Goal: Information Seeking & Learning: Learn about a topic

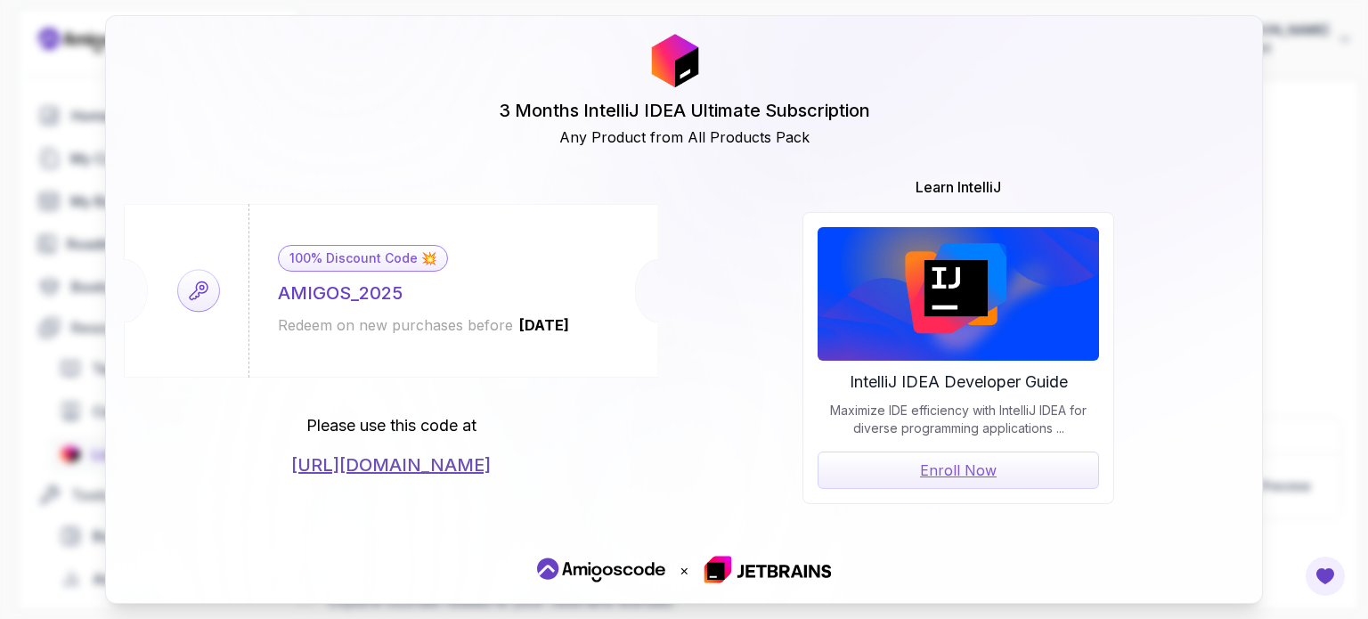
scroll to position [192, 0]
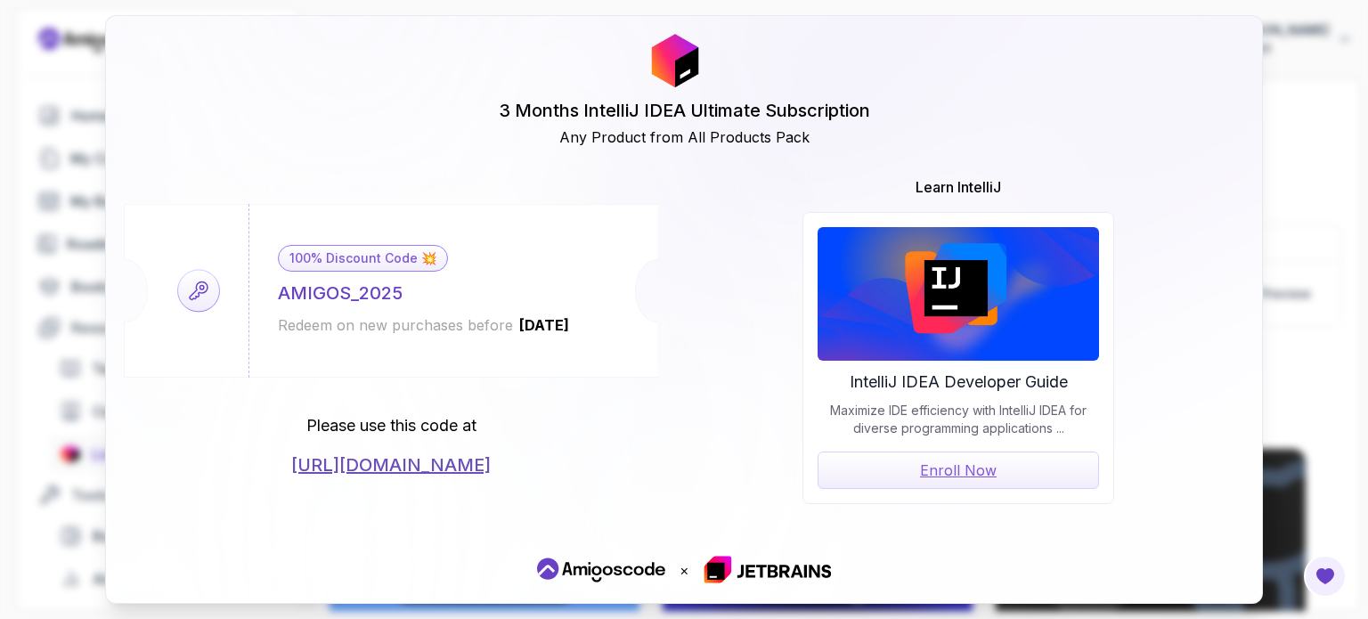
click at [1287, 142] on div "3 Months IntelliJ IDEA Ultimate Subscription Any Product from All Products Pack…" at bounding box center [684, 309] width 1368 height 619
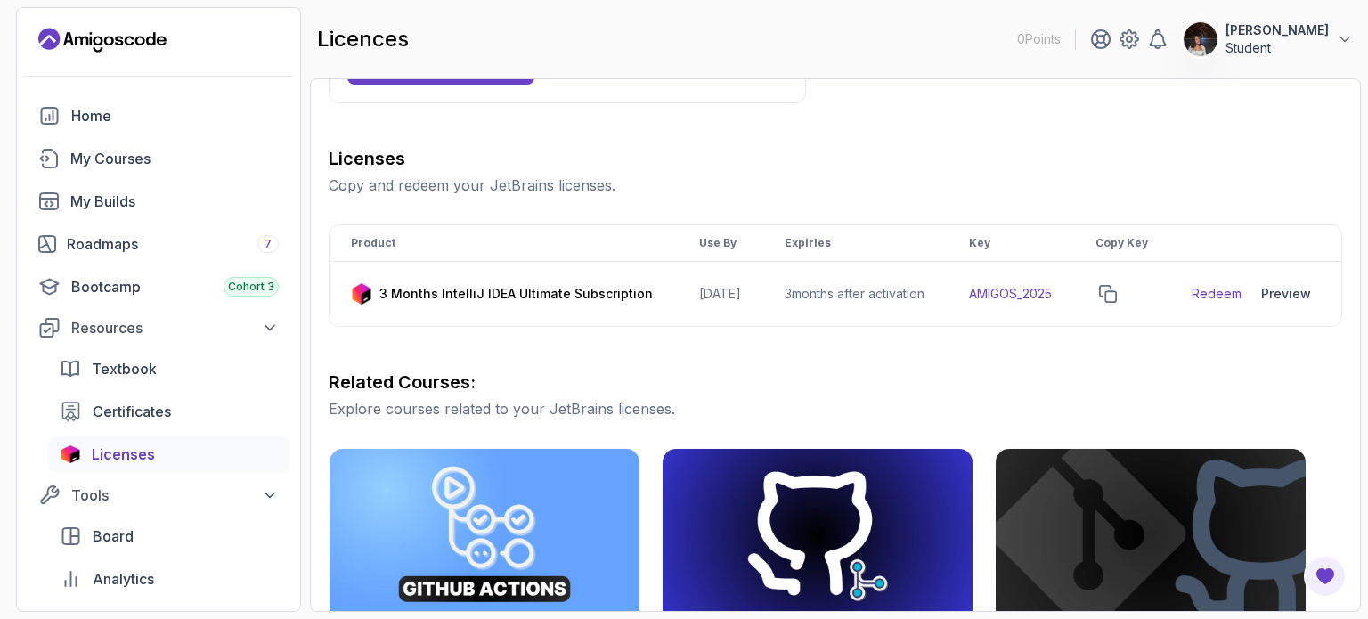
scroll to position [103, 0]
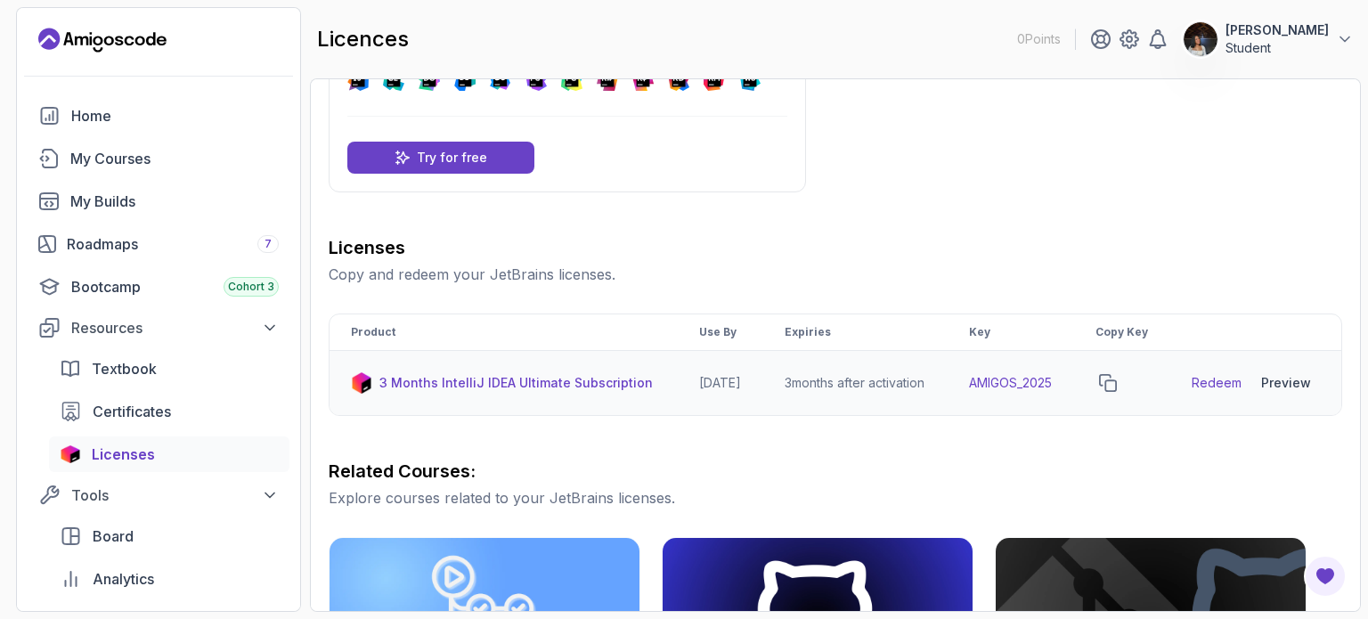
click at [1290, 388] on div "Preview" at bounding box center [1286, 383] width 50 height 18
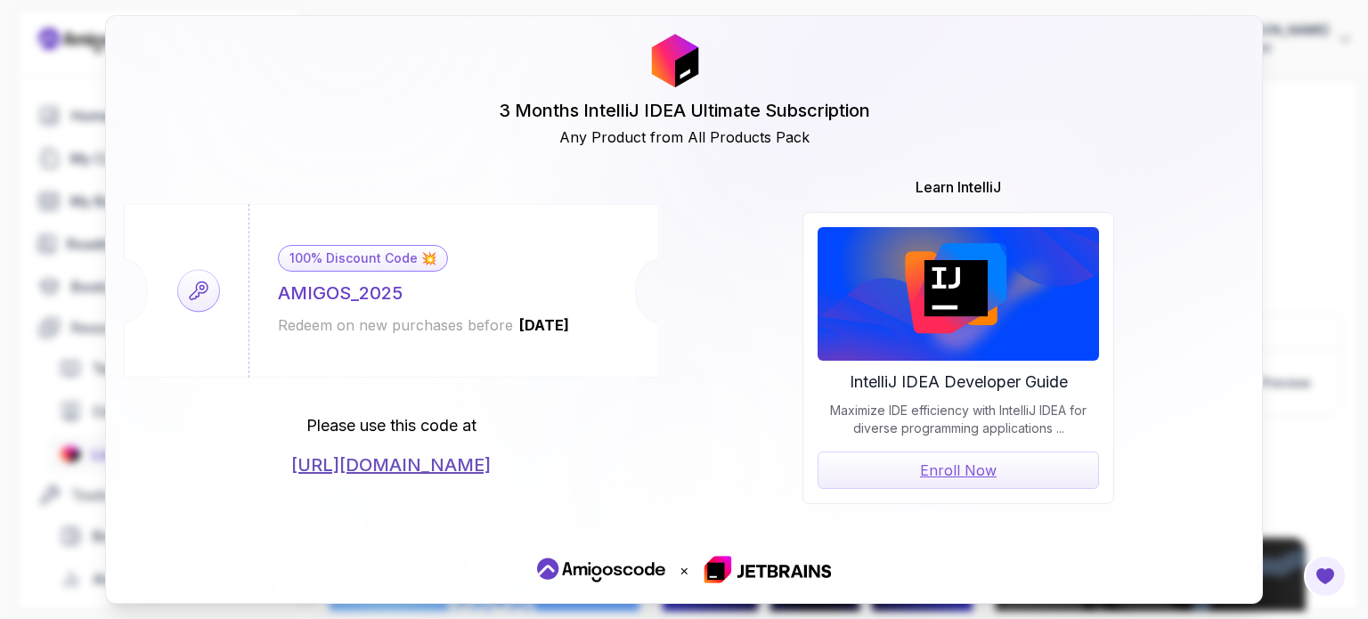
click at [82, 267] on div "3 Months IntelliJ IDEA Ultimate Subscription Any Product from All Products Pack…" at bounding box center [684, 309] width 1368 height 619
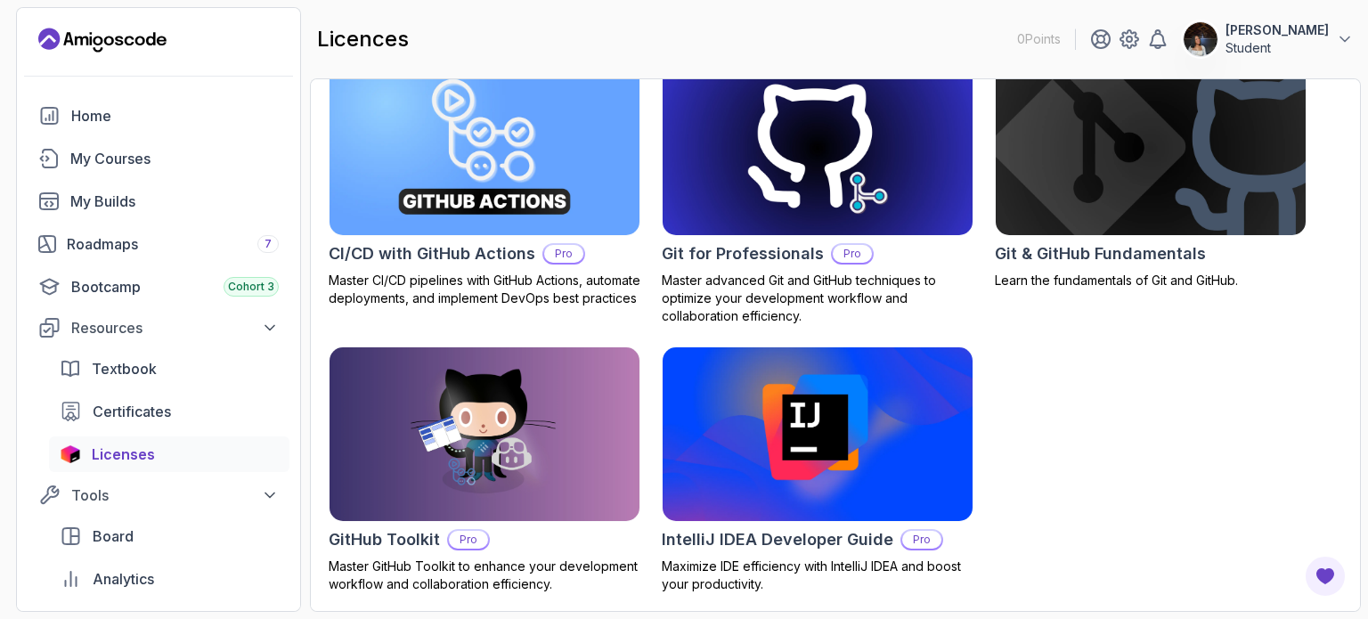
scroll to position [0, 0]
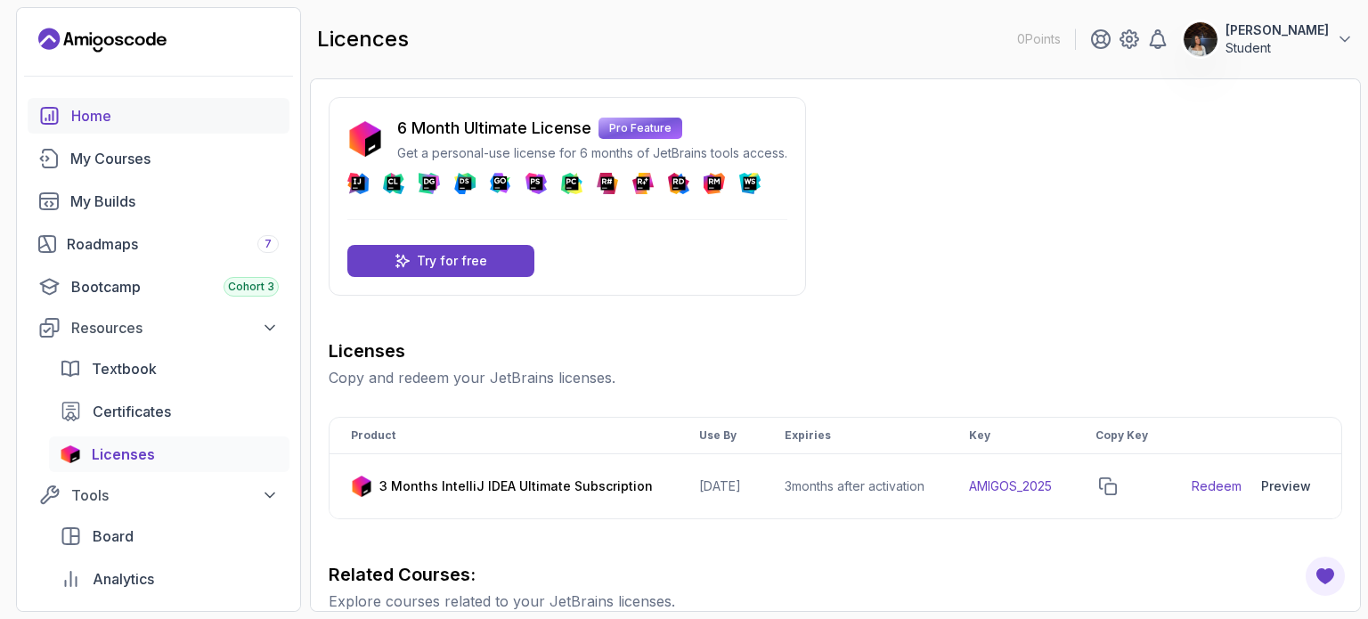
click at [185, 130] on link "Home" at bounding box center [159, 116] width 262 height 36
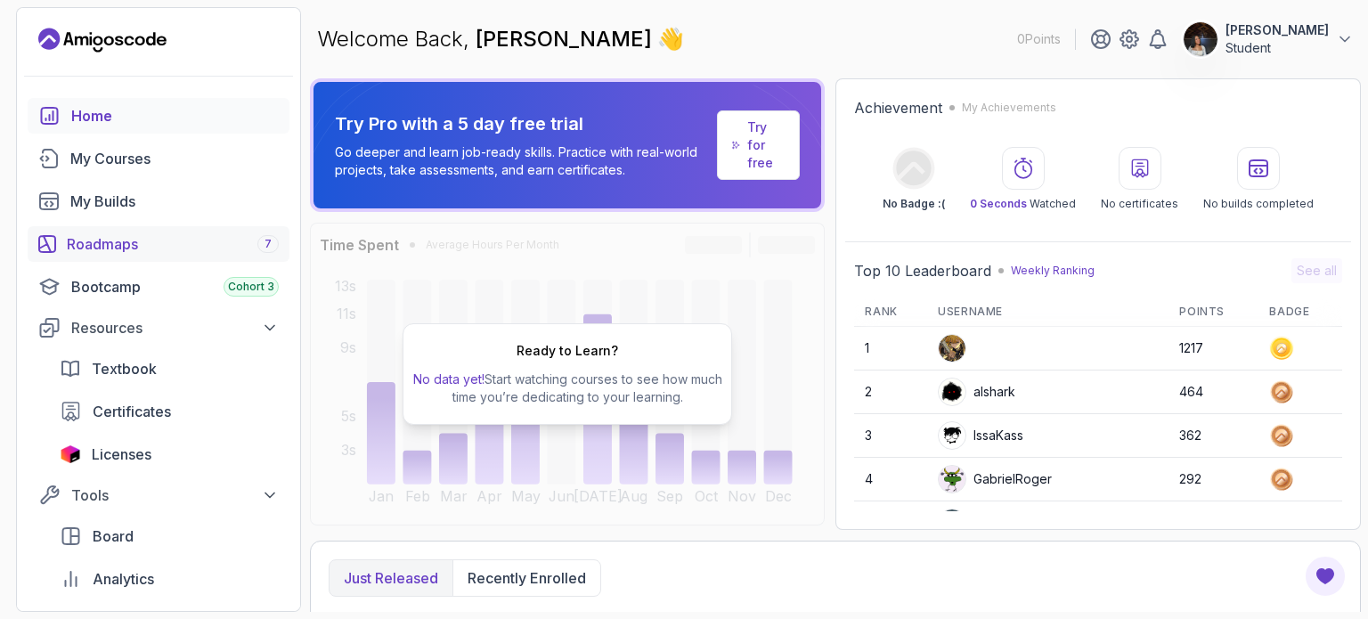
click at [235, 246] on div "Roadmaps 7" at bounding box center [173, 243] width 212 height 21
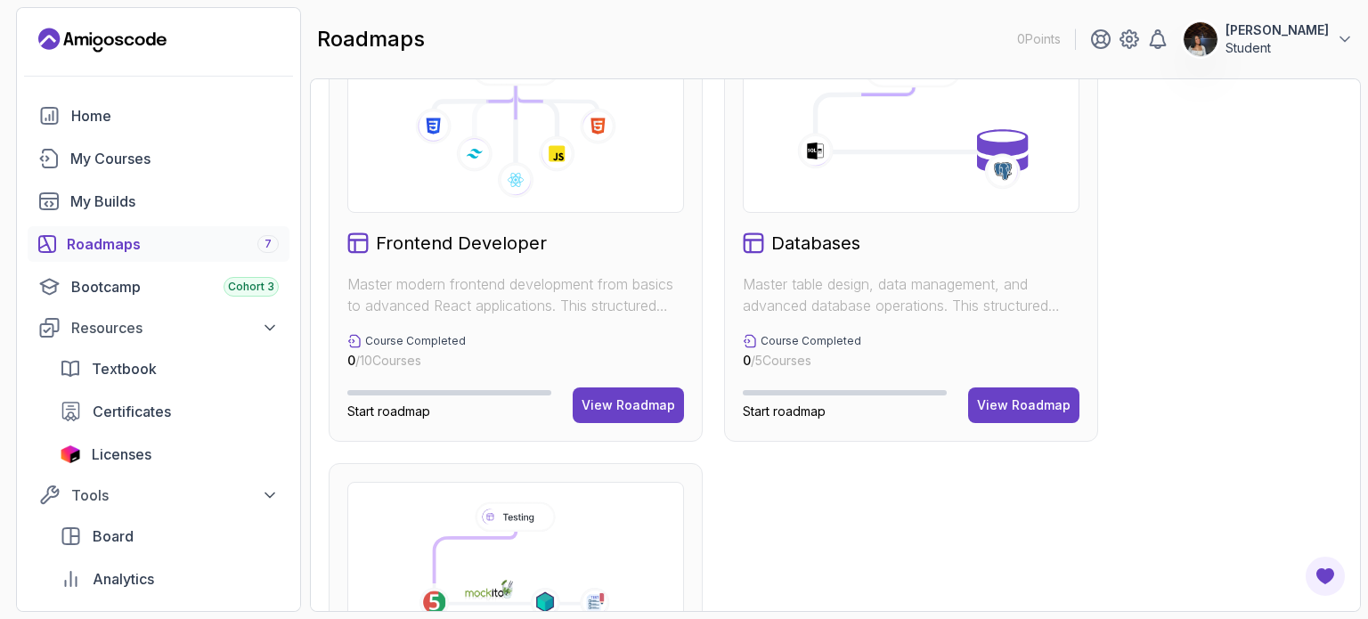
scroll to position [898, 0]
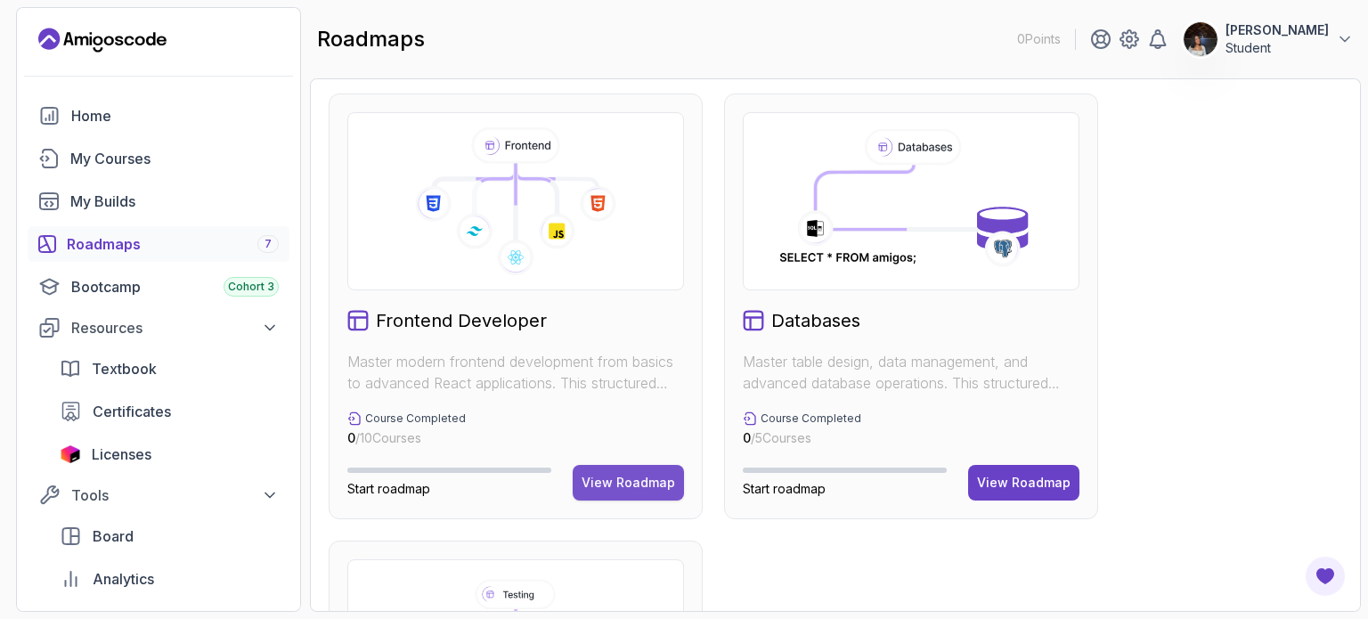
click at [612, 477] on div "View Roadmap" at bounding box center [629, 483] width 94 height 18
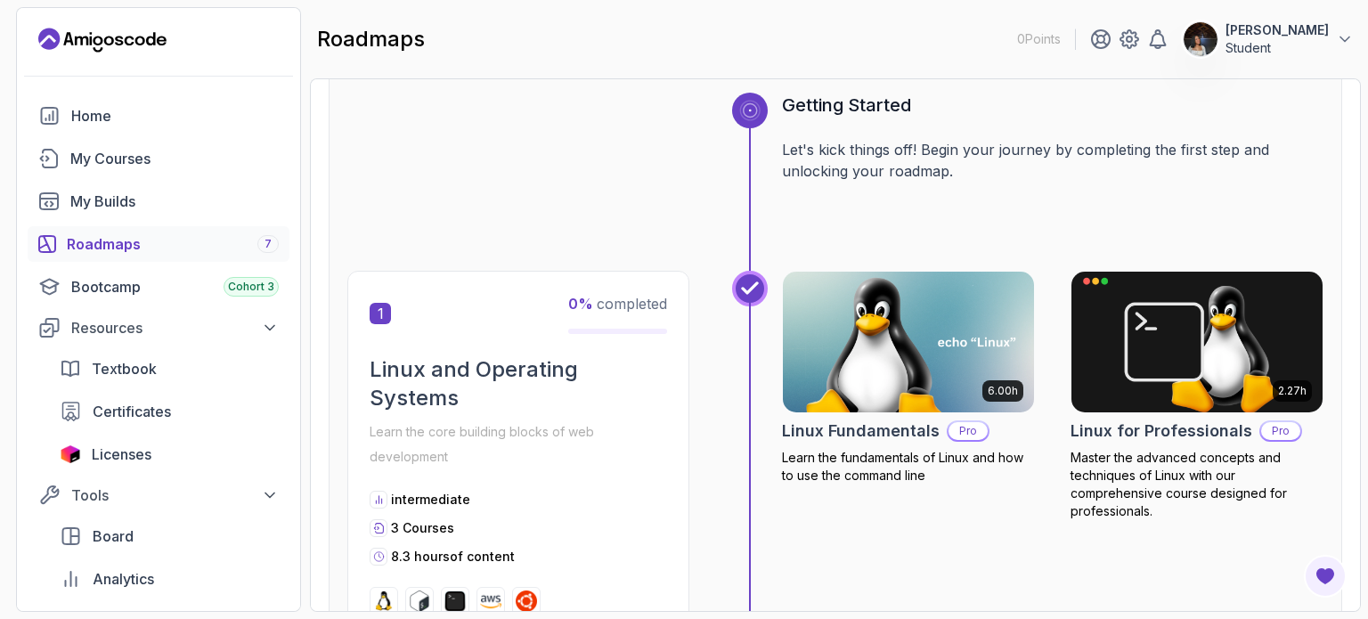
scroll to position [196, 0]
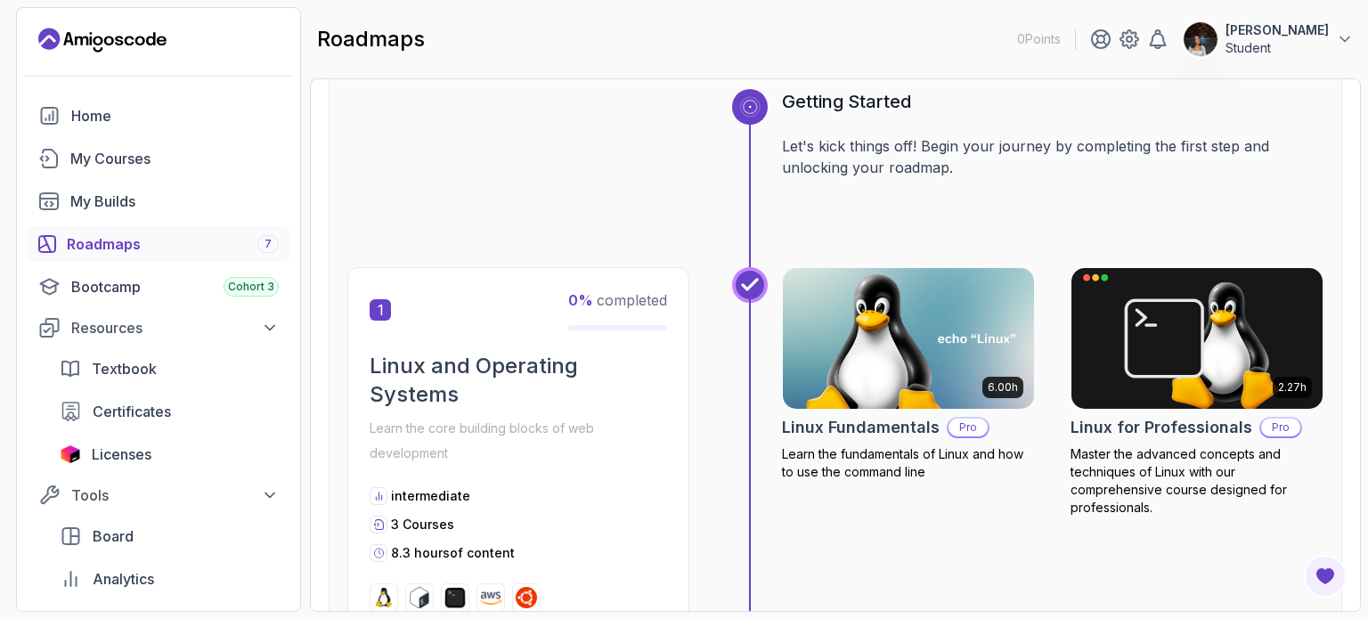
click at [689, 238] on div "Getting Started Let's kick things off! Begin your journey by completing the fir…" at bounding box center [835, 178] width 976 height 178
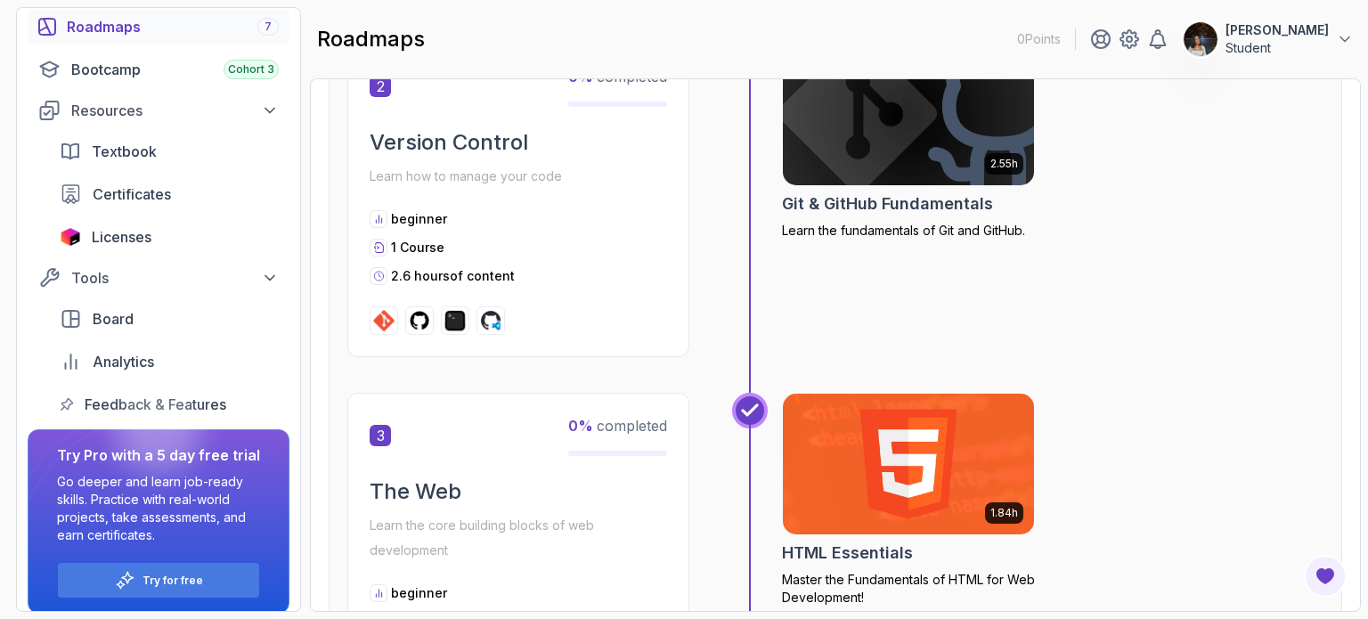
scroll to position [230, 0]
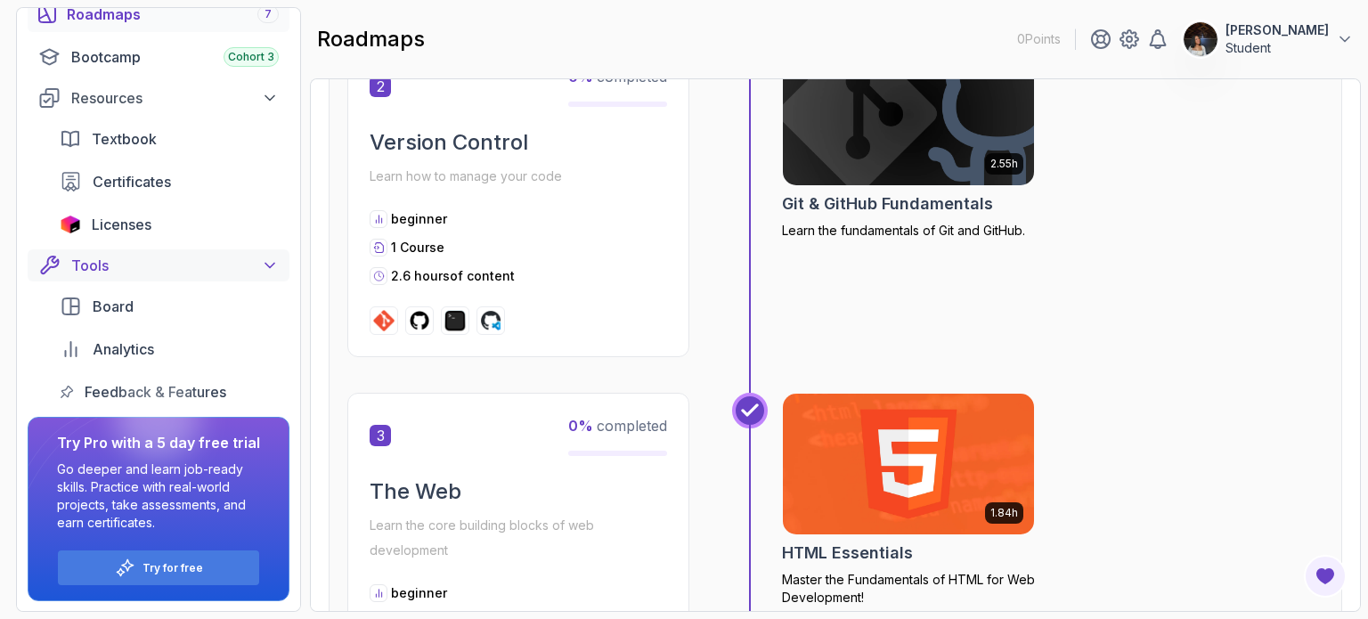
click at [256, 257] on div "Tools" at bounding box center [175, 265] width 208 height 21
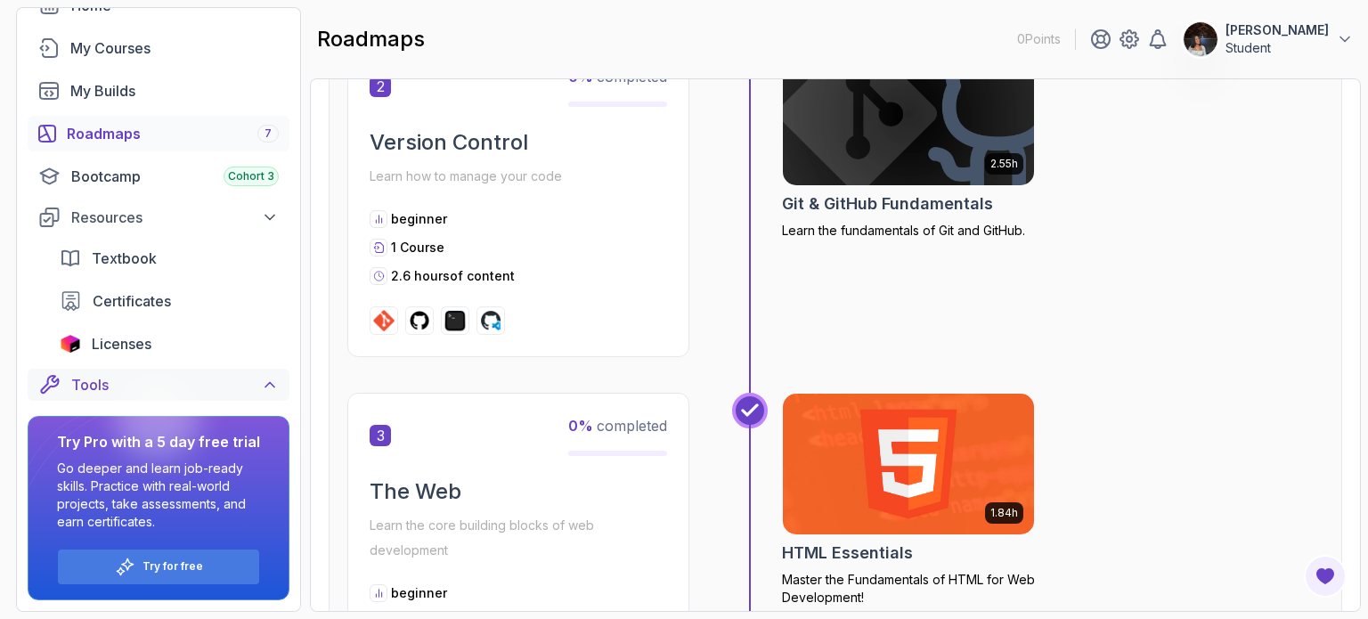
scroll to position [102, 0]
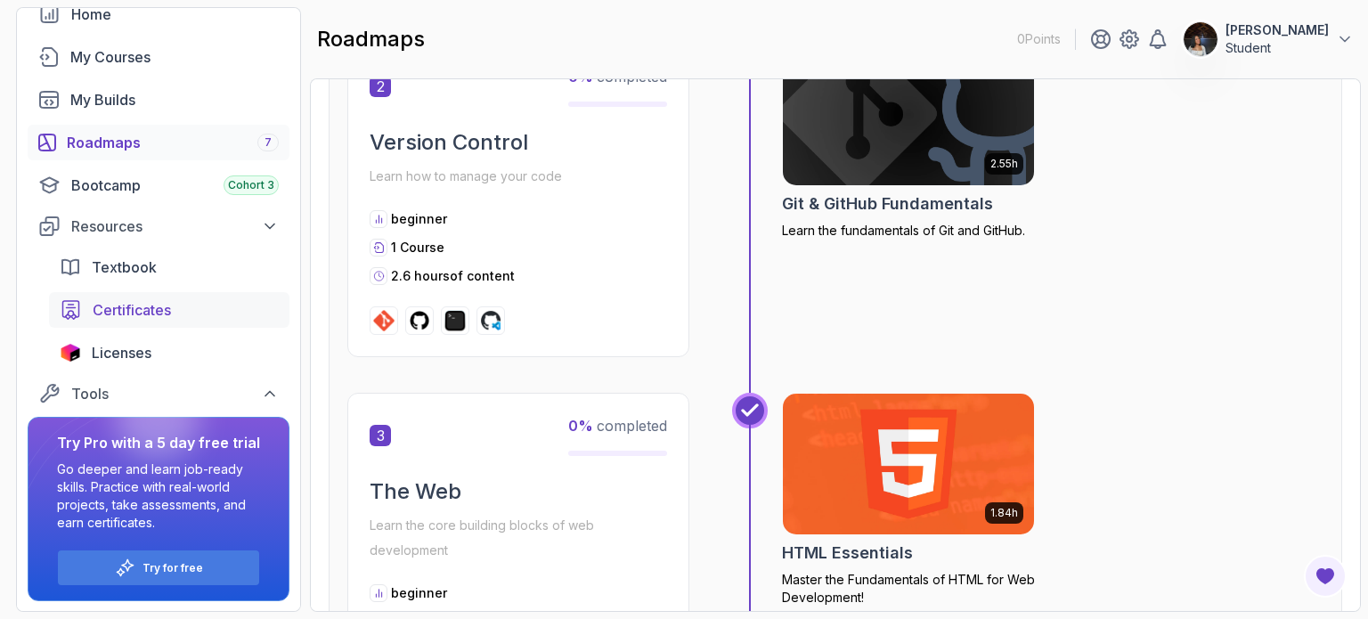
click at [221, 305] on div "Certificates" at bounding box center [186, 309] width 186 height 21
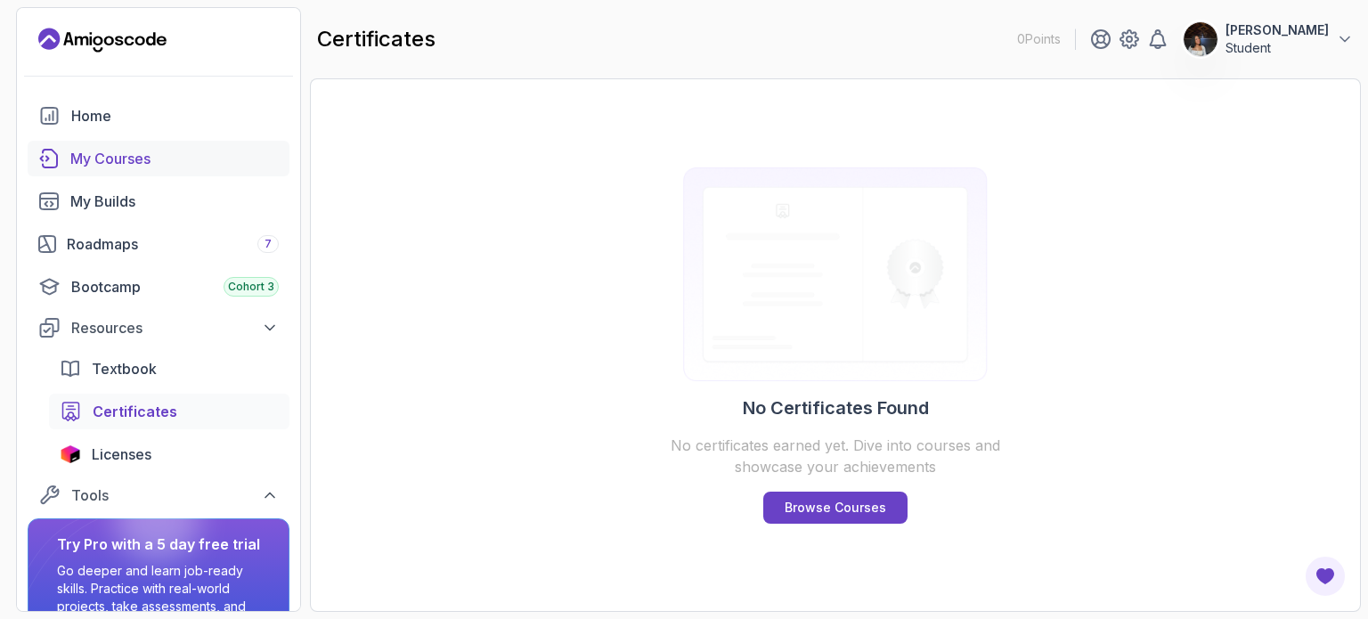
click at [166, 157] on div "My Courses" at bounding box center [174, 158] width 208 height 21
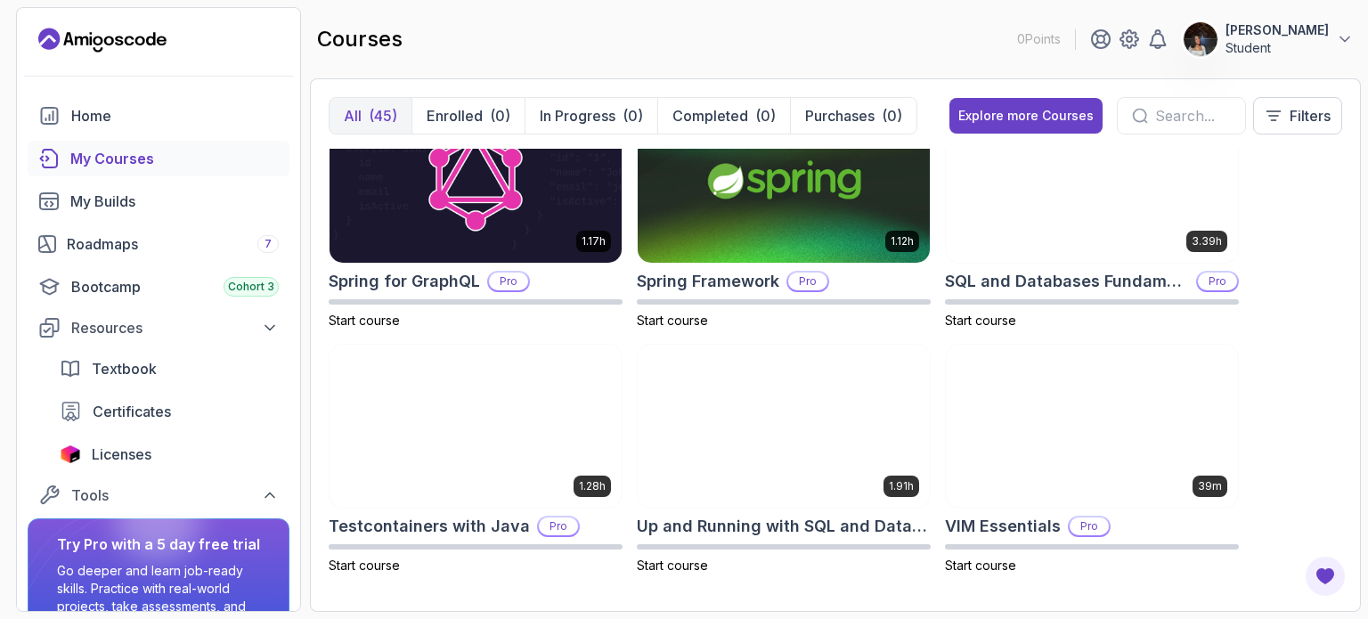
scroll to position [3244, 0]
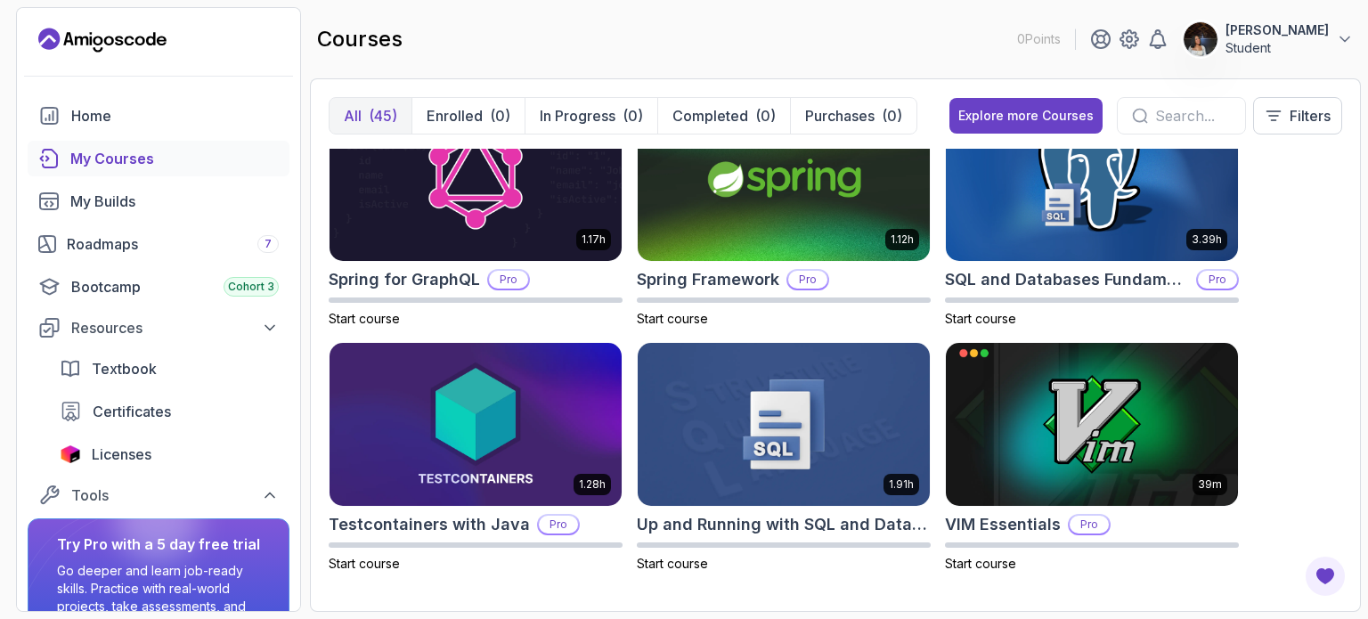
click at [1139, 115] on icon at bounding box center [1140, 116] width 16 height 16
click at [1171, 130] on div at bounding box center [1181, 115] width 129 height 37
click at [1267, 113] on icon at bounding box center [1274, 116] width 18 height 18
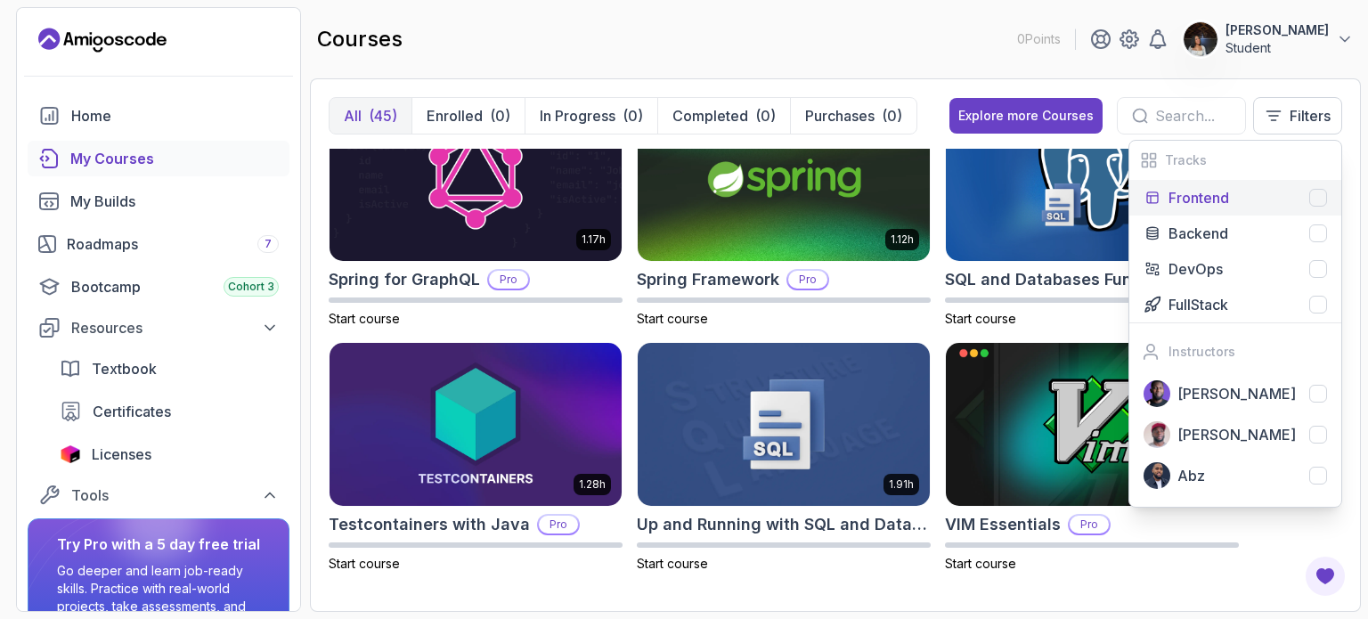
click at [1311, 190] on div at bounding box center [1318, 198] width 18 height 18
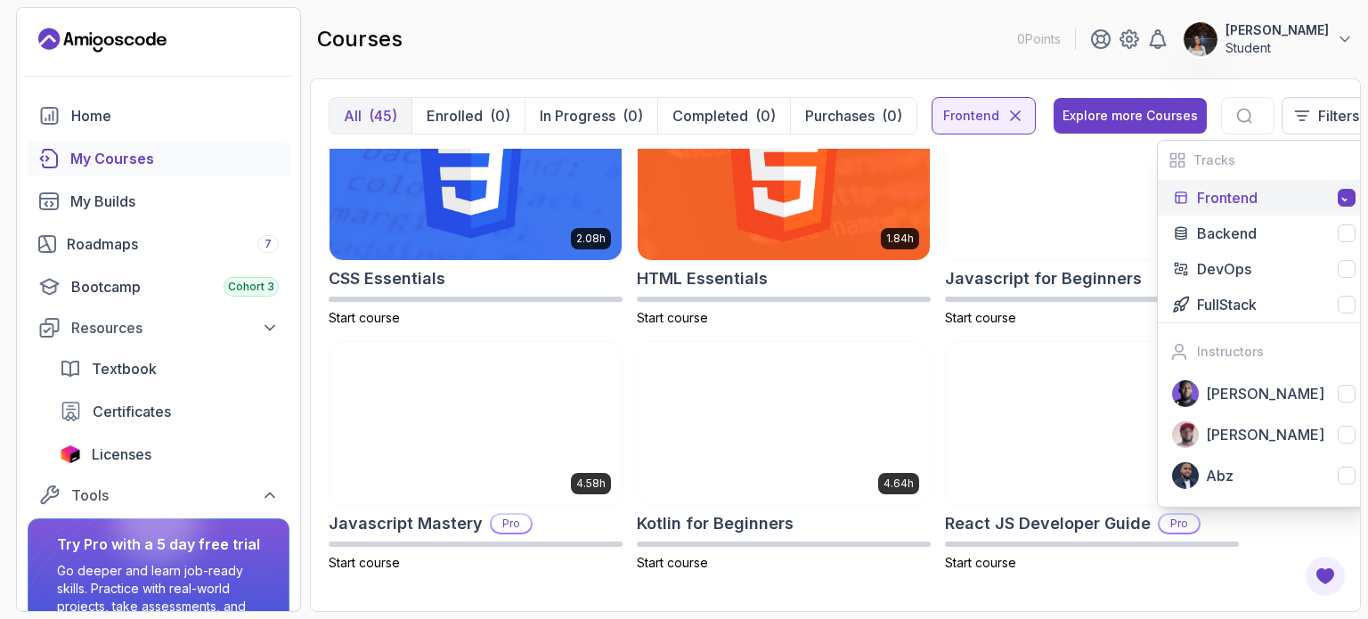
scroll to position [53, 0]
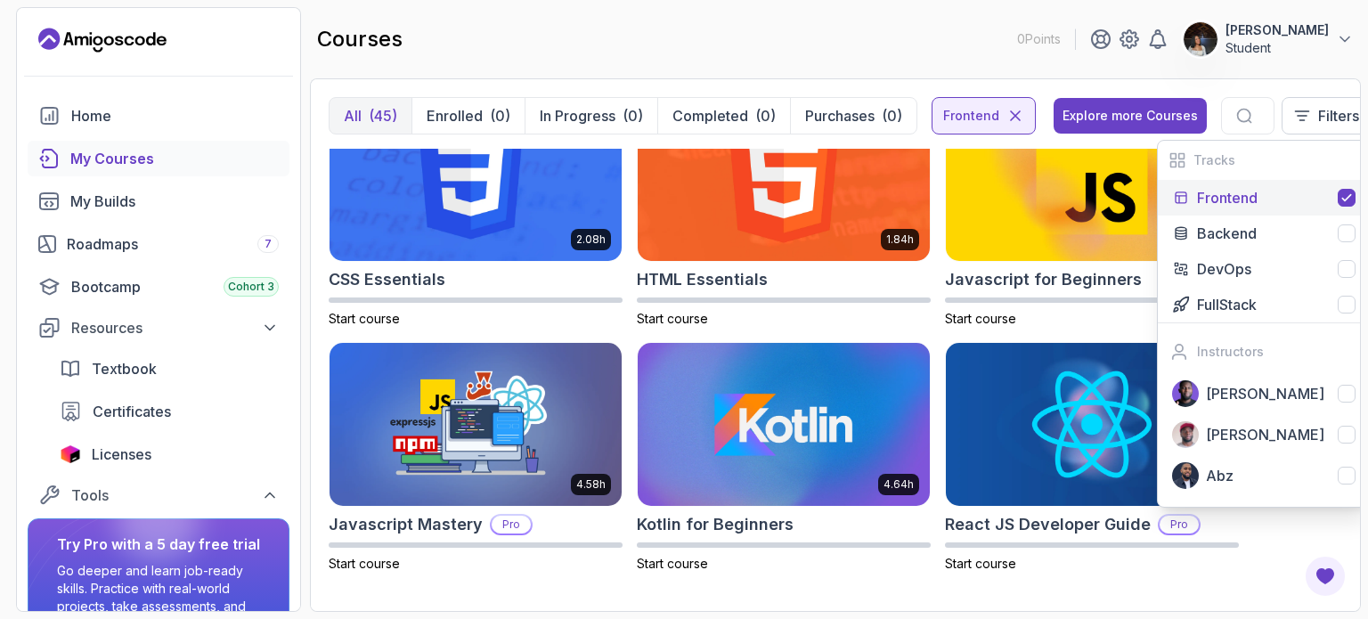
click at [1089, 586] on div "2.08h CSS Essentials Start course 1.84h HTML Essentials Start course 2.05h Java…" at bounding box center [836, 371] width 1014 height 444
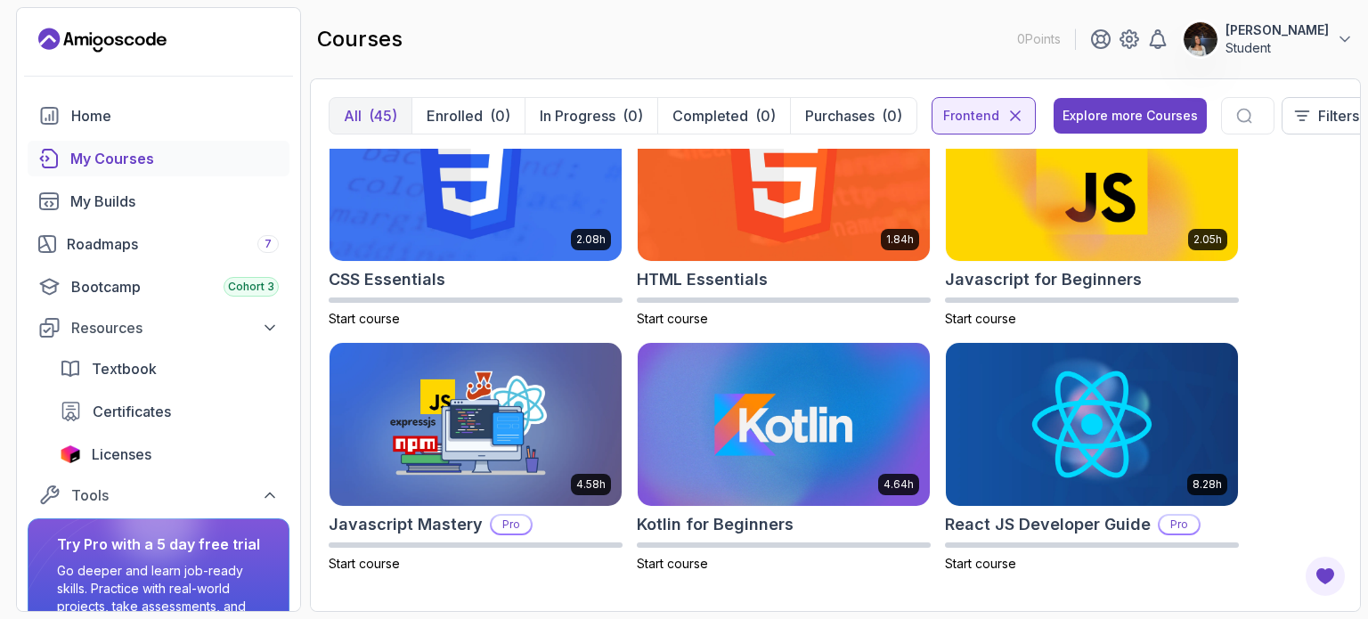
scroll to position [0, 0]
